Goal: Information Seeking & Learning: Find specific fact

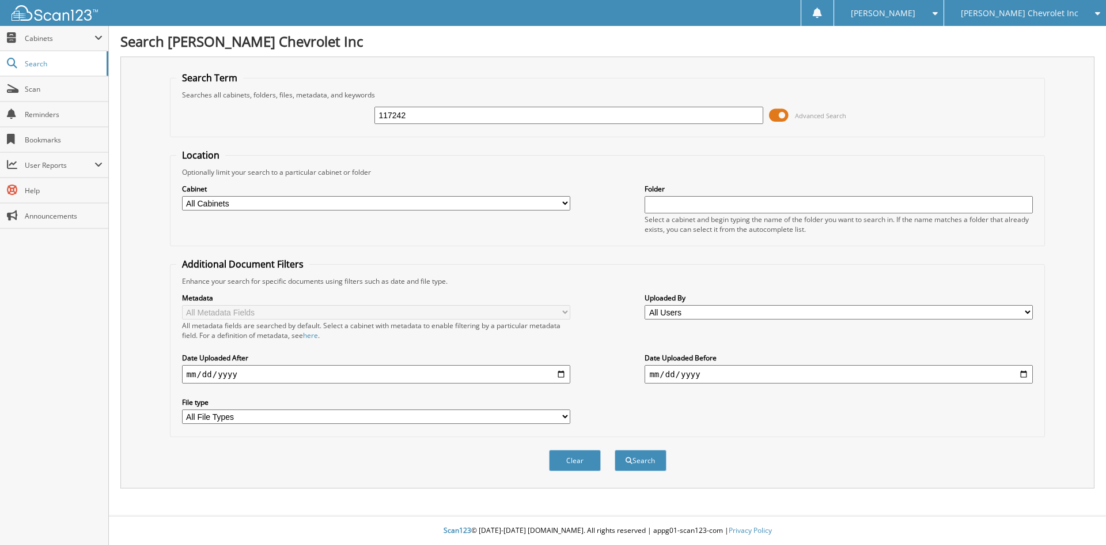
type input "117242"
click at [615, 449] on button "Search" at bounding box center [641, 459] width 52 height 21
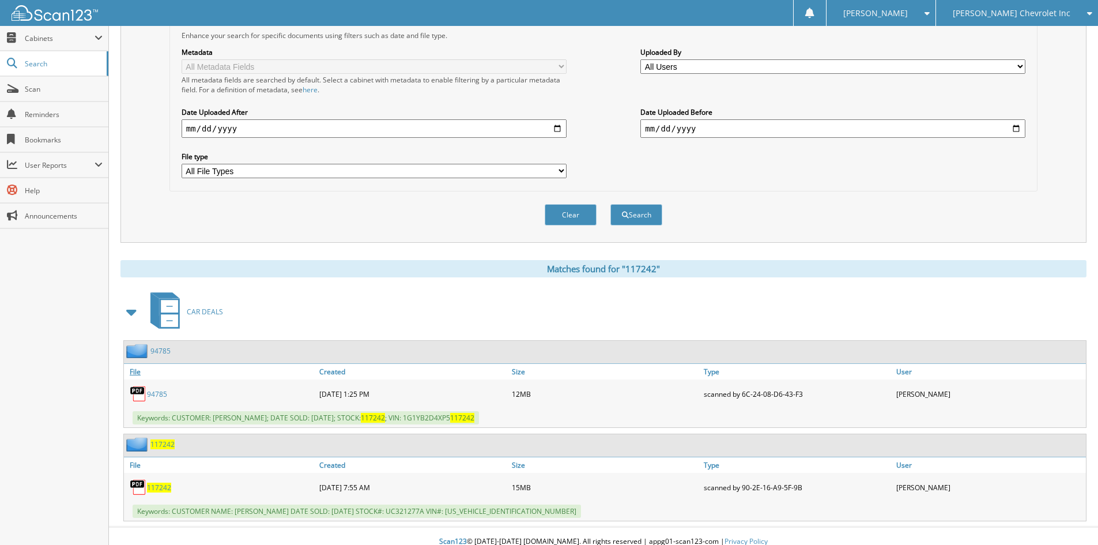
scroll to position [257, 0]
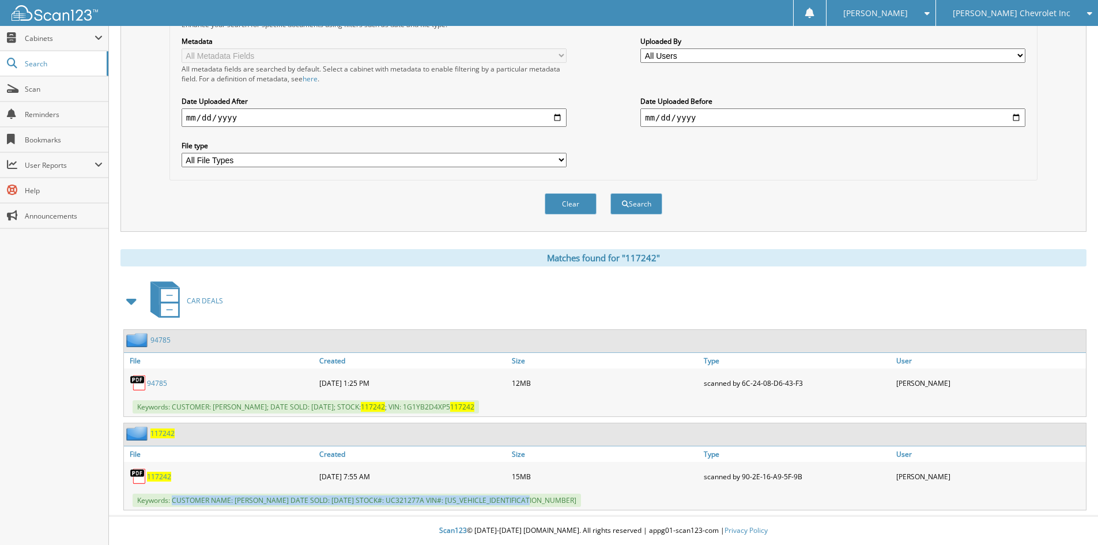
drag, startPoint x: 172, startPoint y: 498, endPoint x: 573, endPoint y: 497, distance: 401.1
click at [573, 497] on div "Keywords: CUSTOMER NAME: ROBERT ULIANICH DATE SOLD: 09/05/2025 STOCK#: UC321277…" at bounding box center [605, 499] width 962 height 19
copy span "CUSTOMER NAME: ROBERT ULIANICH DATE SOLD: 09/05/2025 STOCK#: UC321277A VIN#: 1F…"
click at [1017, 12] on span "[PERSON_NAME] Chevrolet Inc" at bounding box center [1012, 13] width 118 height 7
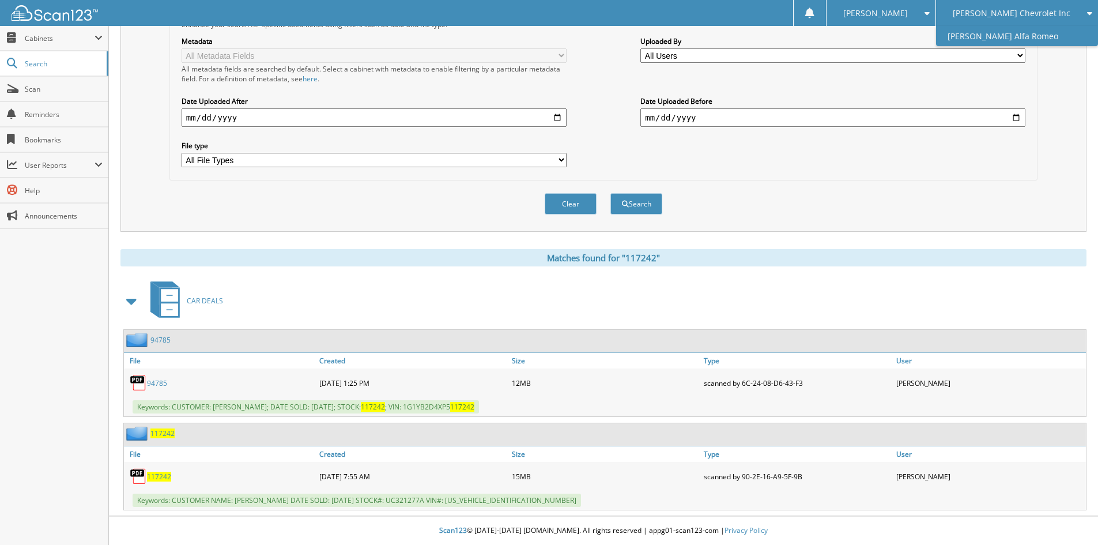
click at [1021, 33] on link "[PERSON_NAME] Alfa Romeo" at bounding box center [1017, 36] width 162 height 20
